Goal: Find specific page/section: Find specific page/section

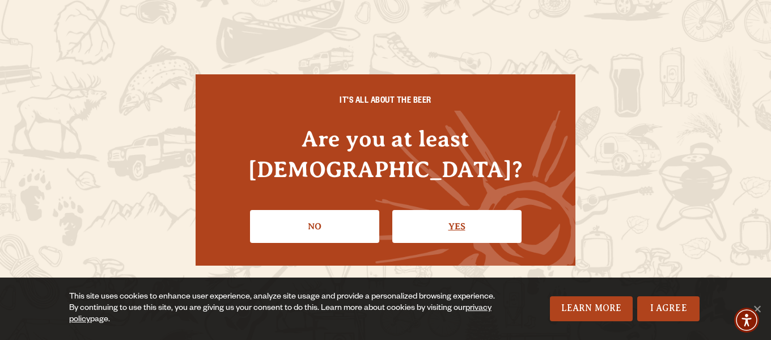
click at [446, 210] on link "Yes" at bounding box center [456, 226] width 129 height 33
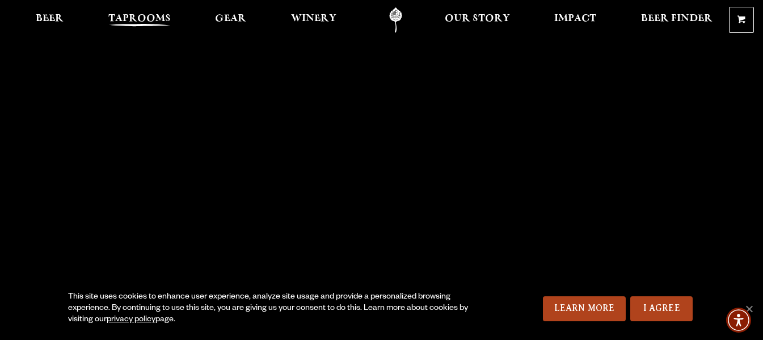
click at [145, 14] on span "Taprooms" at bounding box center [139, 18] width 62 height 9
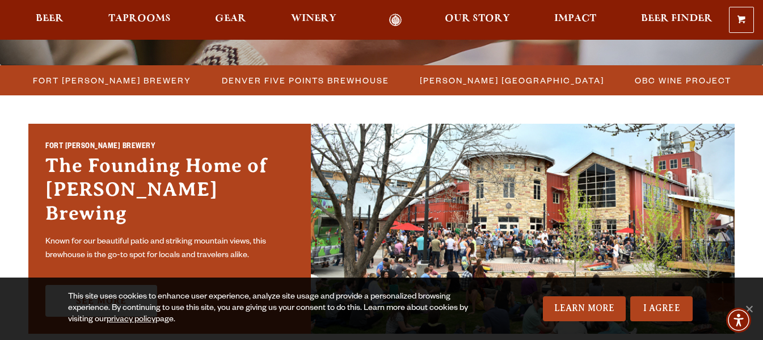
scroll to position [291, 0]
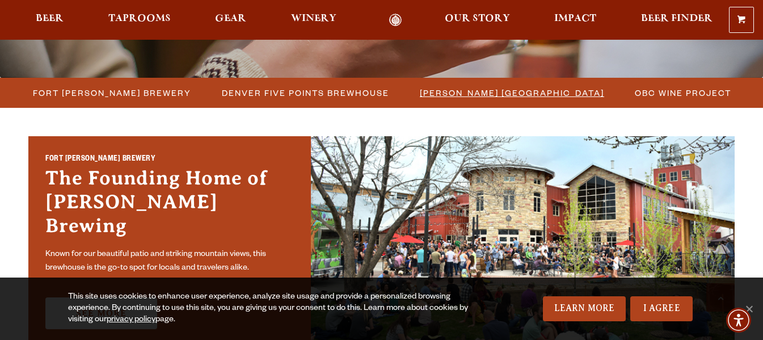
click at [543, 91] on span "[PERSON_NAME] [GEOGRAPHIC_DATA]" at bounding box center [512, 93] width 184 height 16
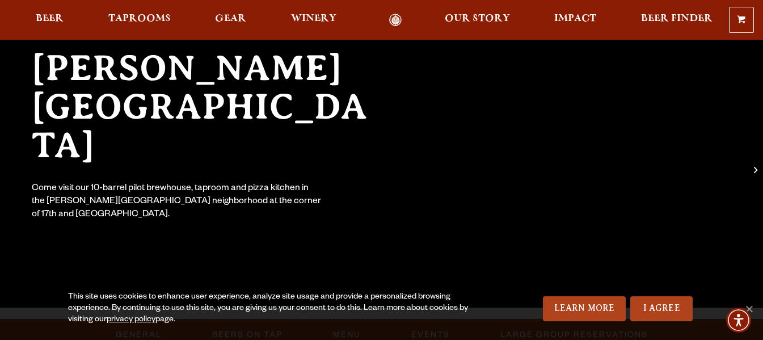
scroll to position [129, 0]
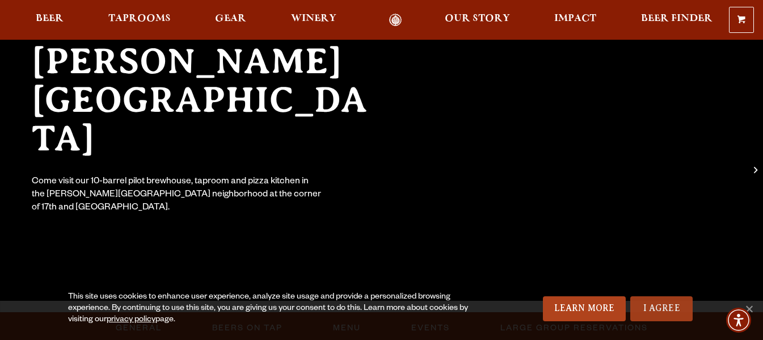
click at [654, 306] on link "I Agree" at bounding box center [661, 308] width 62 height 25
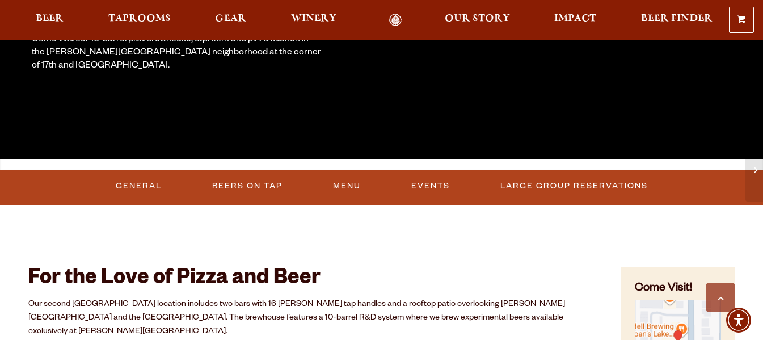
scroll to position [284, 0]
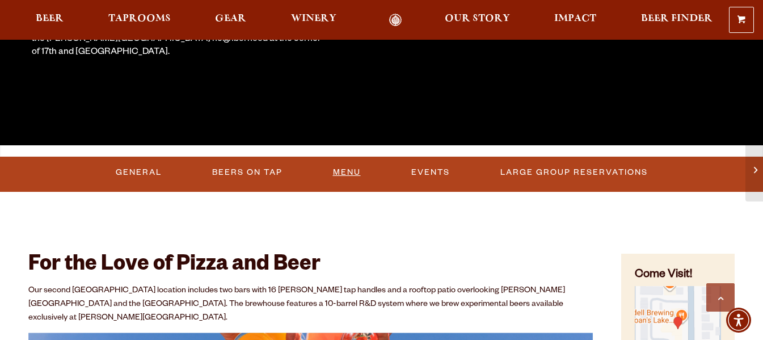
click at [348, 172] on link "Menu" at bounding box center [346, 172] width 37 height 26
